Goal: Information Seeking & Learning: Learn about a topic

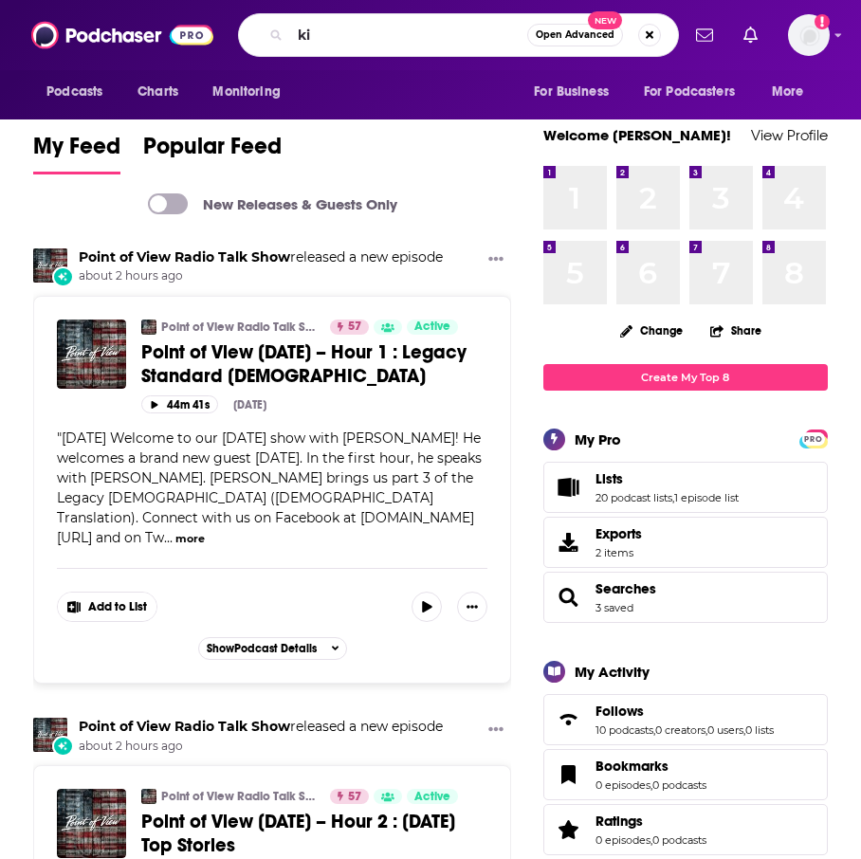
type input "k"
type input "[PERSON_NAME]"
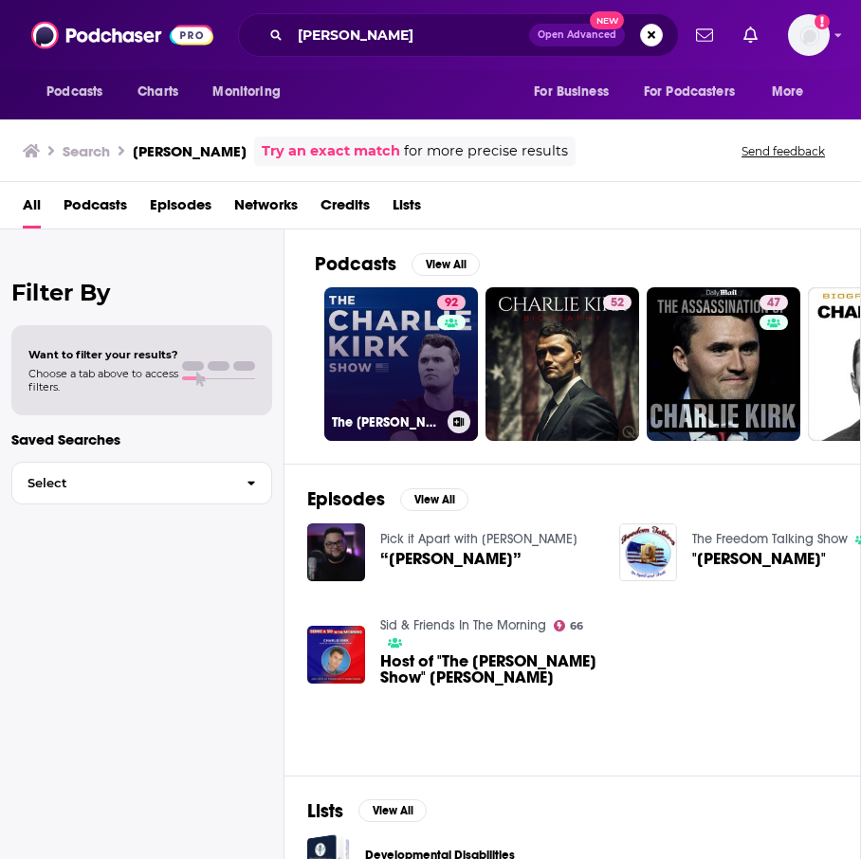
click at [378, 379] on link "92 The [PERSON_NAME] Show" at bounding box center [401, 364] width 154 height 154
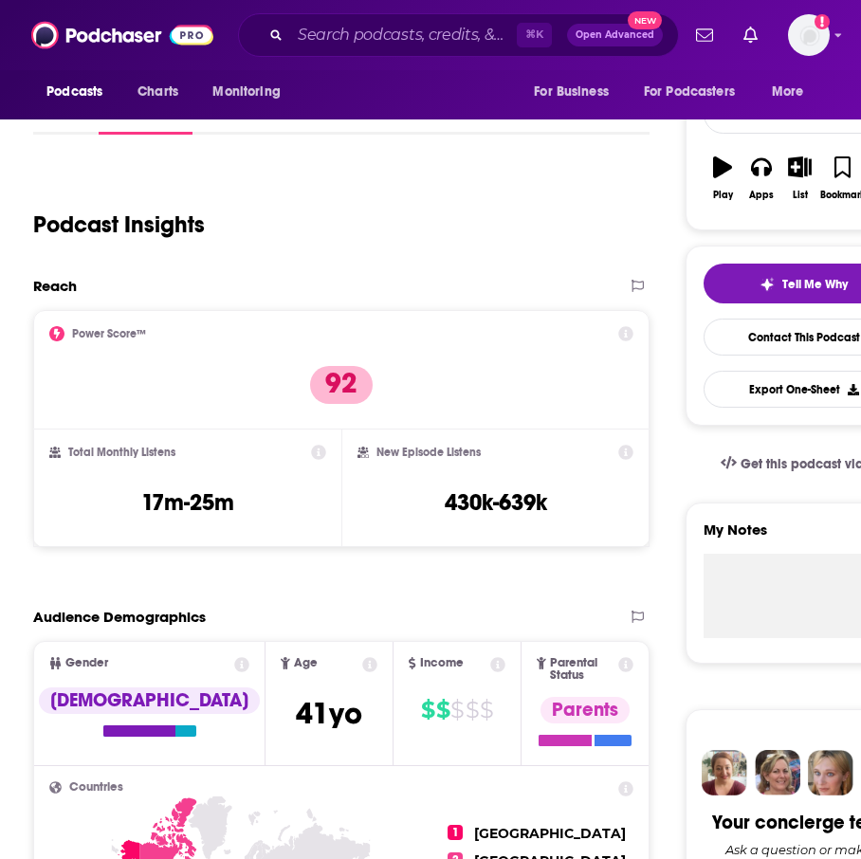
scroll to position [257, 0]
